Goal: Check status: Check status

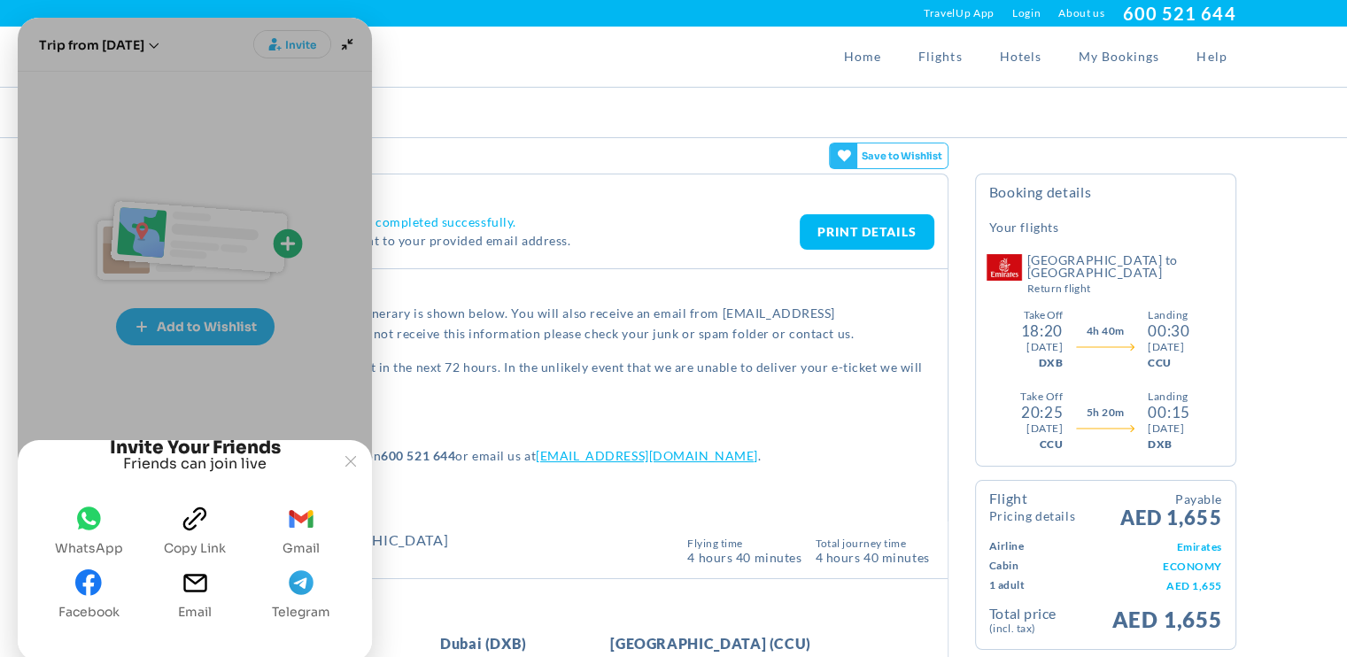
click at [466, 58] on div "Home Flights Hotels My Bookings Help" at bounding box center [673, 57] width 1151 height 60
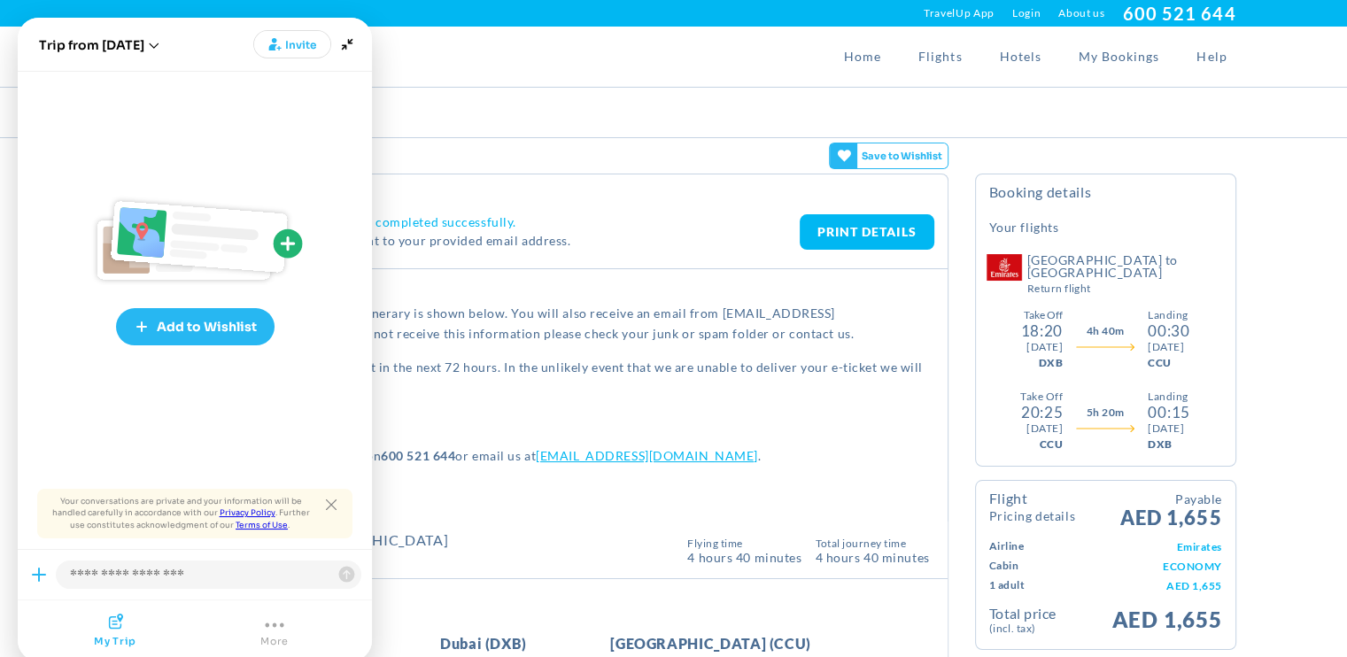
click at [393, 57] on div "Home Flights Hotels My Bookings Help" at bounding box center [673, 57] width 1151 height 60
click at [350, 46] on icon "Minimize" at bounding box center [347, 44] width 25 height 25
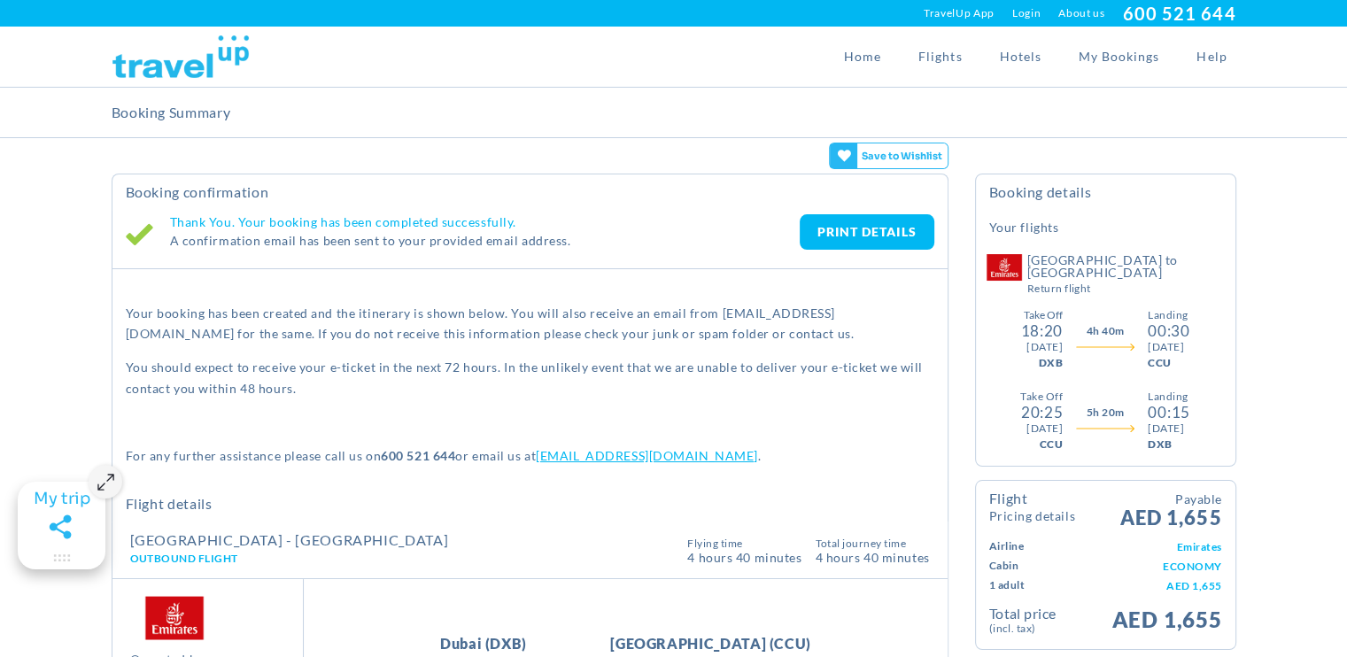
click at [599, 460] on link "[EMAIL_ADDRESS][DOMAIN_NAME]" at bounding box center [647, 455] width 222 height 15
drag, startPoint x: 599, startPoint y: 457, endPoint x: 577, endPoint y: 480, distance: 31.3
click at [577, 480] on div "Flight Details" at bounding box center [530, 501] width 837 height 42
drag, startPoint x: 664, startPoint y: 454, endPoint x: 539, endPoint y: 458, distance: 124.9
click at [539, 458] on p "For any further assistance please call us on [PHONE_NUMBER] or email us at [EMA…" at bounding box center [530, 455] width 808 height 20
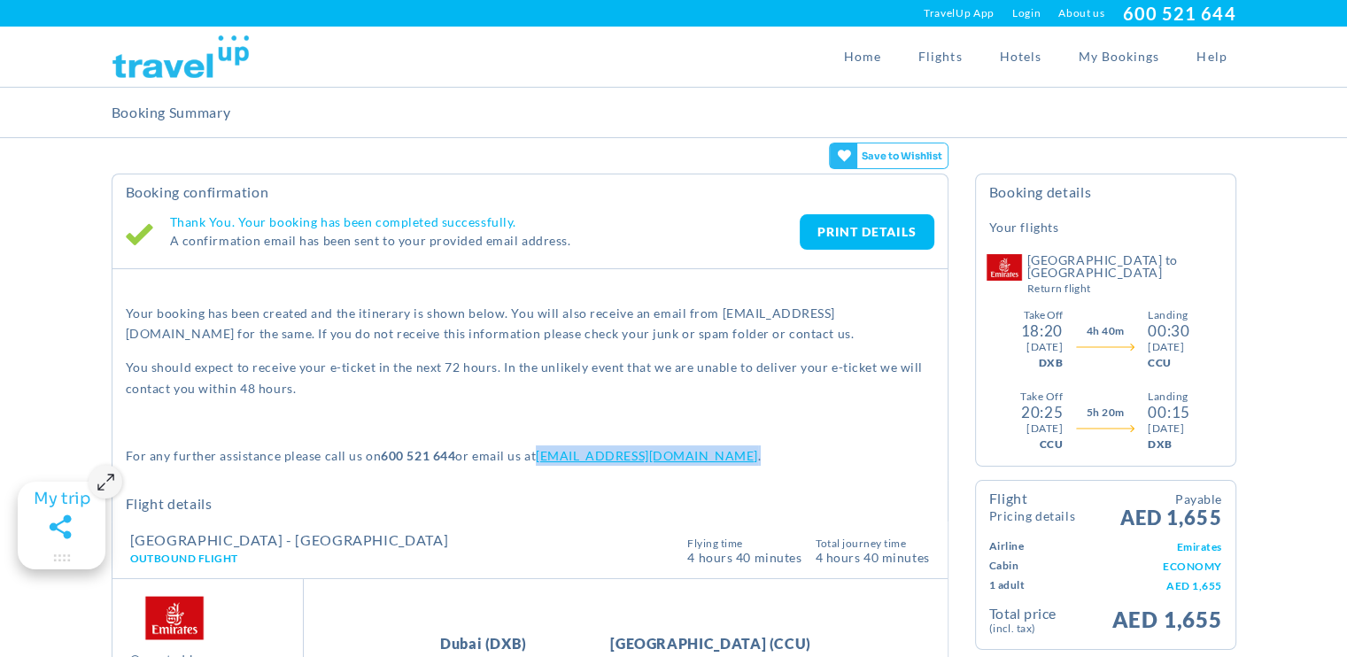
copy p "[EMAIL_ADDRESS][DOMAIN_NAME] ."
click at [716, 405] on div "Your booking has been created and the itinerary is shown below. You will also r…" at bounding box center [529, 377] width 835 height 180
click at [869, 223] on link "PRINT DETAILS" at bounding box center [867, 231] width 135 height 35
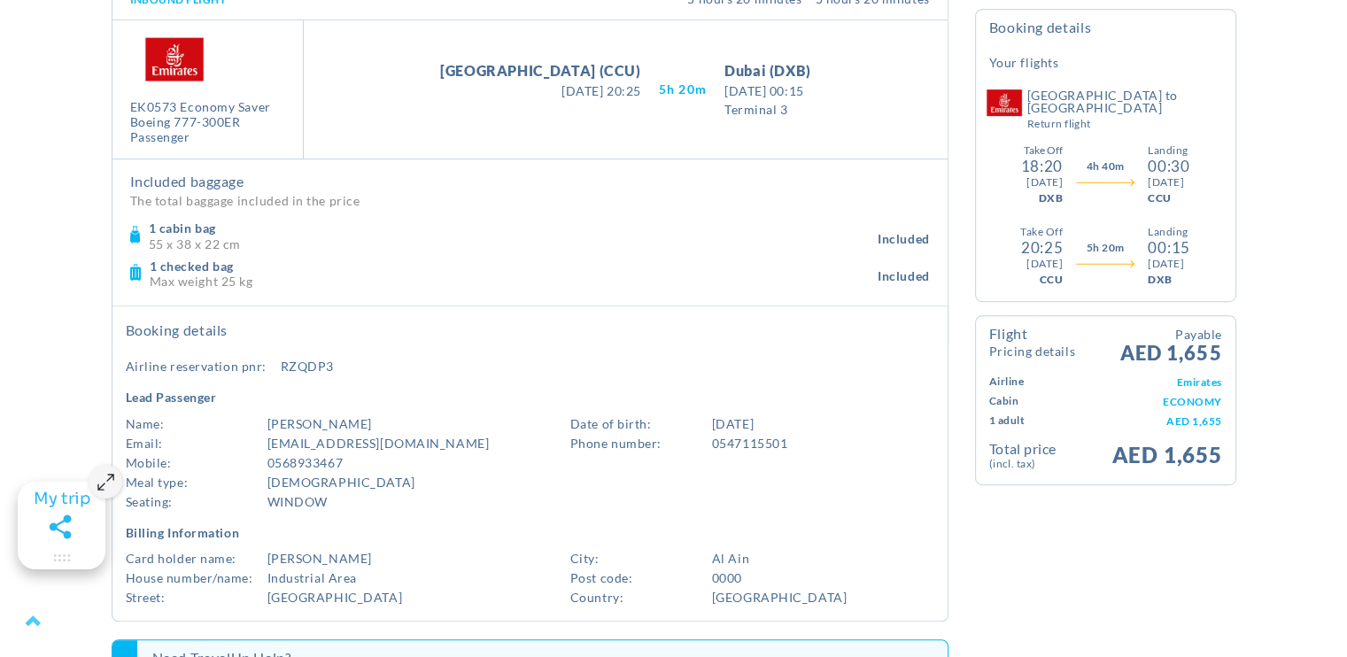
scroll to position [1134, 0]
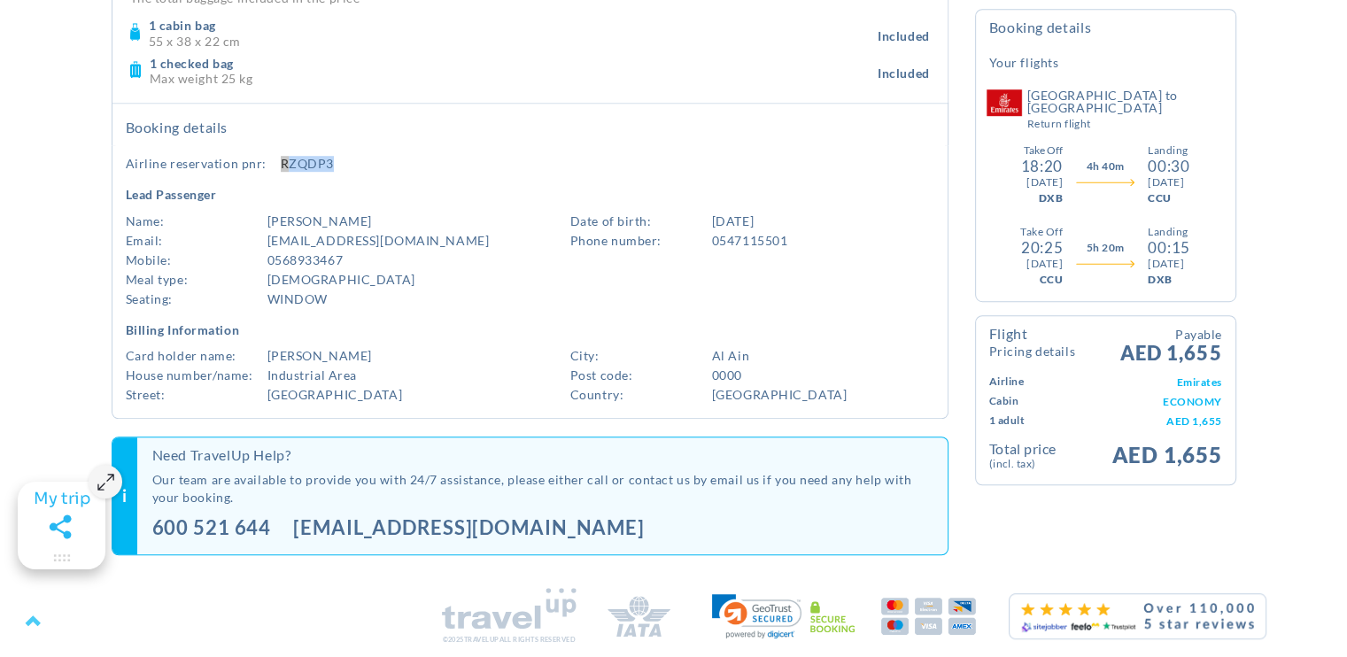
drag, startPoint x: 279, startPoint y: 154, endPoint x: 336, endPoint y: 159, distance: 57.7
click at [336, 159] on div "Airline Reservation PNR: RZQDP3" at bounding box center [530, 163] width 808 height 19
drag, startPoint x: 336, startPoint y: 159, endPoint x: 301, endPoint y: 157, distance: 35.5
copy div "RZQDP3"
